Goal: Information Seeking & Learning: Find specific fact

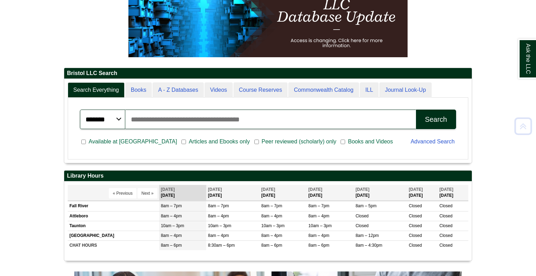
scroll to position [117, 0]
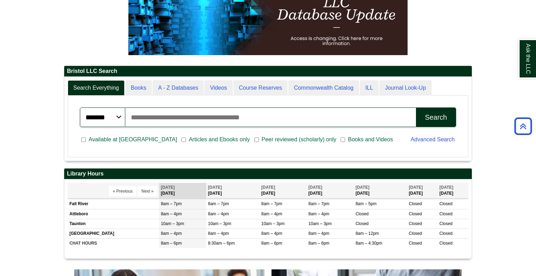
click at [188, 112] on input "Search articles, books, journals & more" at bounding box center [270, 118] width 291 height 20
click at [209, 138] on span "Articles and Ebooks only" at bounding box center [219, 140] width 67 height 8
click at [208, 117] on input "Search articles, books, journals & more" at bounding box center [270, 118] width 291 height 20
click at [416, 108] on button "Search" at bounding box center [436, 118] width 40 height 20
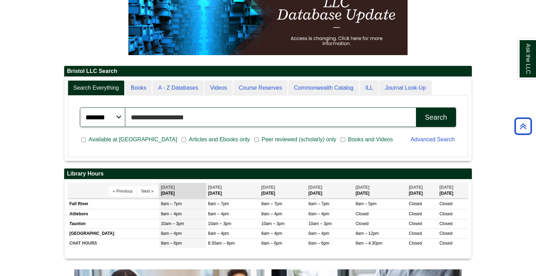
click at [416, 108] on button "Search" at bounding box center [436, 118] width 40 height 20
type input "*"
click at [416, 108] on button "Search" at bounding box center [436, 118] width 40 height 20
type input "*"
type input "**********"
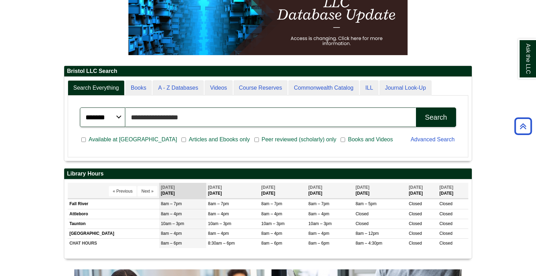
click at [416, 108] on button "Search" at bounding box center [436, 118] width 40 height 20
